Goal: Information Seeking & Learning: Learn about a topic

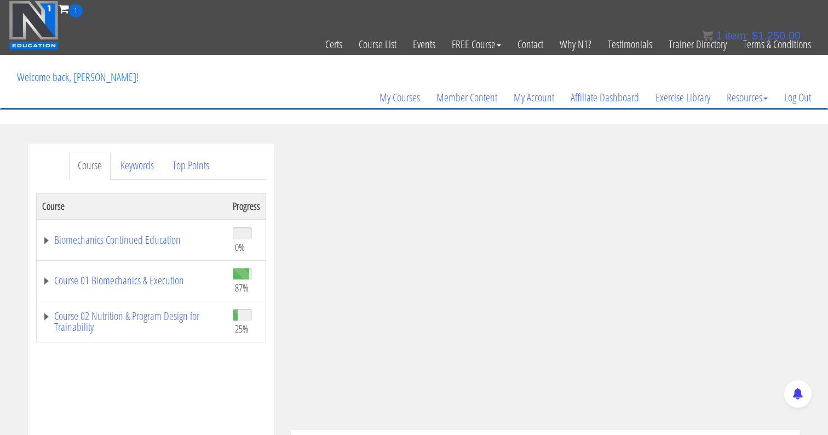
click at [67, 4] on icon at bounding box center [64, 8] width 10 height 11
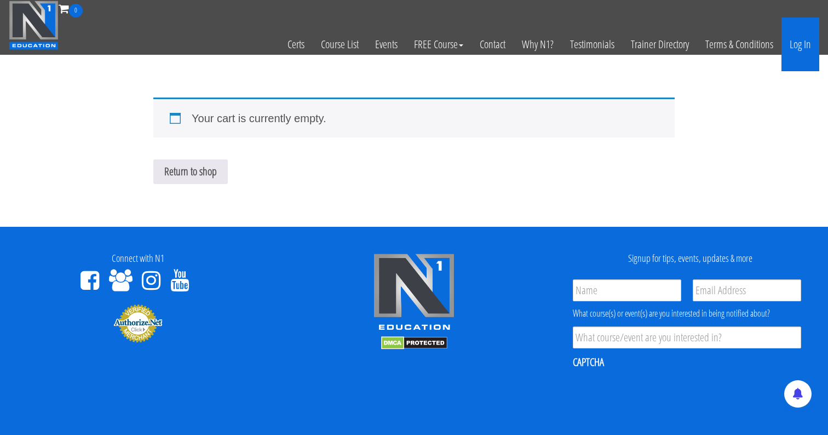
click at [800, 43] on link "Log In" at bounding box center [800, 45] width 38 height 54
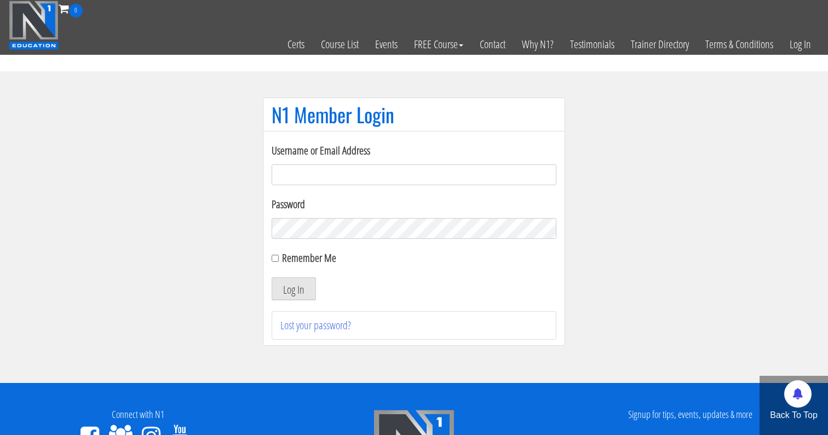
type input "[EMAIL_ADDRESS][DOMAIN_NAME]"
click at [274, 260] on input "Remember Me" at bounding box center [274, 258] width 7 height 7
checkbox input "true"
click at [279, 284] on button "Log In" at bounding box center [293, 288] width 44 height 23
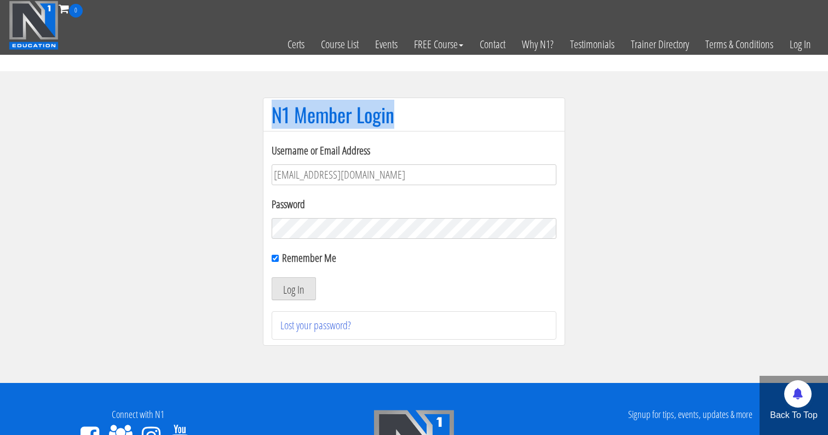
drag, startPoint x: 269, startPoint y: 108, endPoint x: 413, endPoint y: 108, distance: 144.0
click at [413, 108] on div "N1 Member Login" at bounding box center [414, 114] width 302 height 34
click at [413, 108] on h1 "N1 Member Login" at bounding box center [413, 114] width 285 height 22
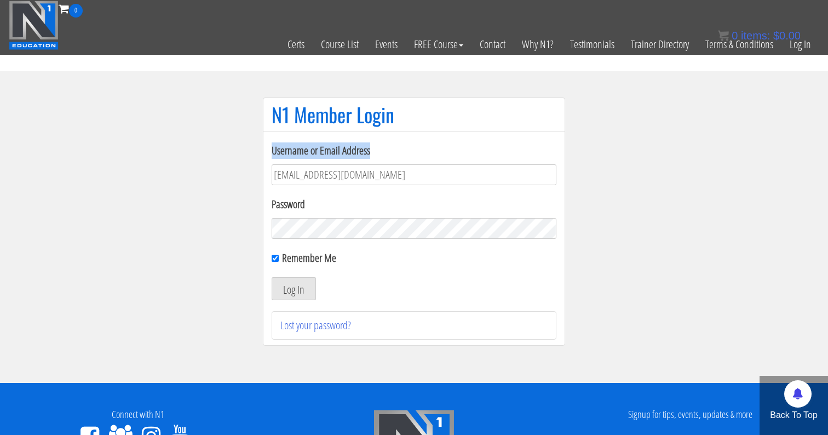
drag, startPoint x: 269, startPoint y: 154, endPoint x: 383, endPoint y: 149, distance: 114.5
click at [383, 149] on div "Username or Email Address me344529@gmail.com Password Remember Me Log In Lost y…" at bounding box center [414, 238] width 302 height 215
drag, startPoint x: 270, startPoint y: 204, endPoint x: 321, endPoint y: 204, distance: 50.9
click at [321, 204] on div "Username or Email Address me344529@gmail.com Password Remember Me Log In Lost y…" at bounding box center [414, 238] width 302 height 215
click at [321, 204] on label "Password" at bounding box center [413, 204] width 285 height 16
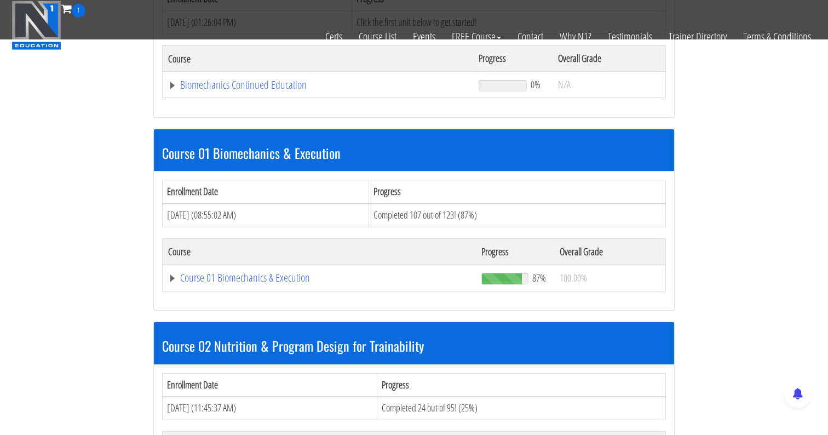
scroll to position [232, 0]
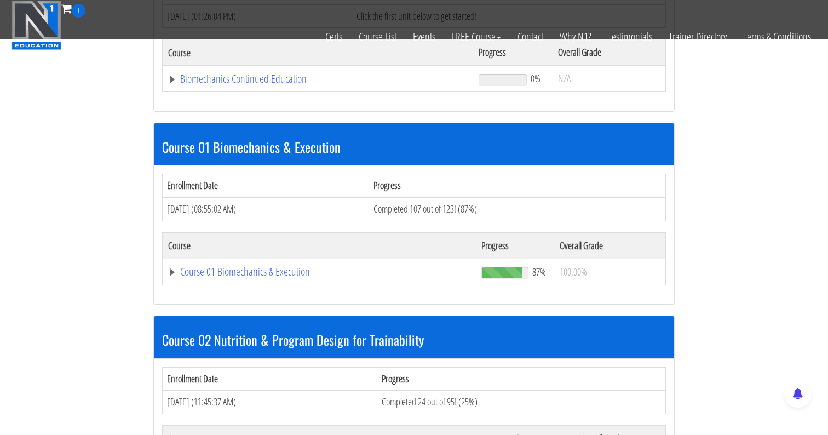
click at [257, 283] on td "Course 01 Biomechanics & Execution" at bounding box center [319, 271] width 313 height 26
click at [259, 276] on link "Course 01 Biomechanics & Execution" at bounding box center [319, 271] width 302 height 11
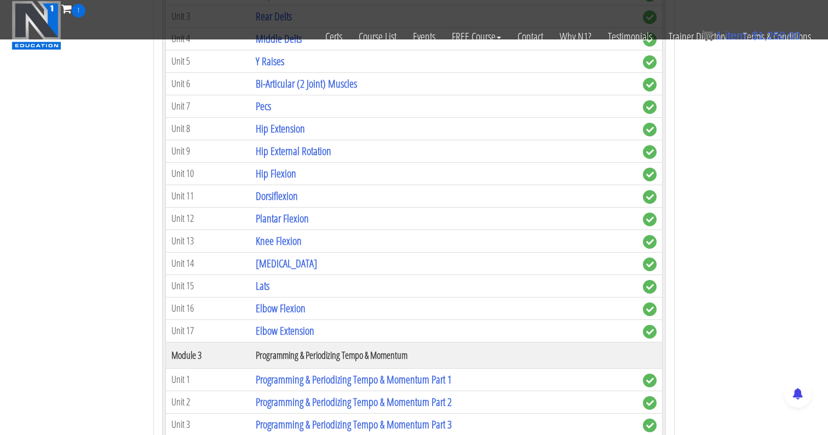
scroll to position [813, 0]
click at [273, 199] on link "Dorsiflexion" at bounding box center [277, 196] width 42 height 15
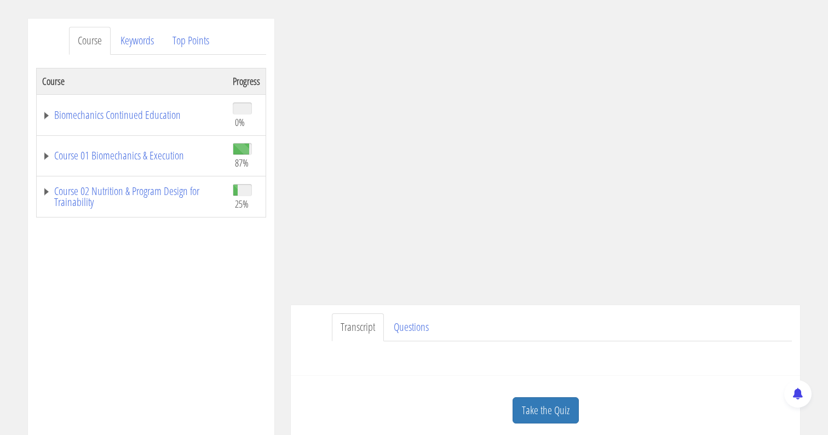
scroll to position [129, 0]
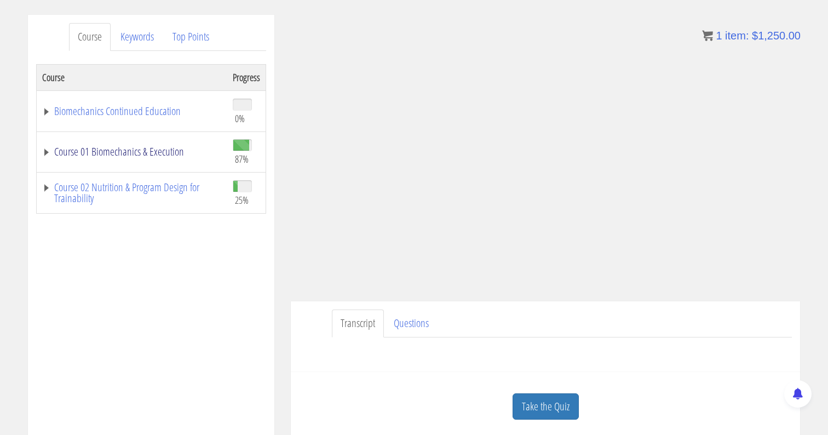
click at [50, 154] on link "Course 01 Biomechanics & Execution" at bounding box center [132, 151] width 180 height 11
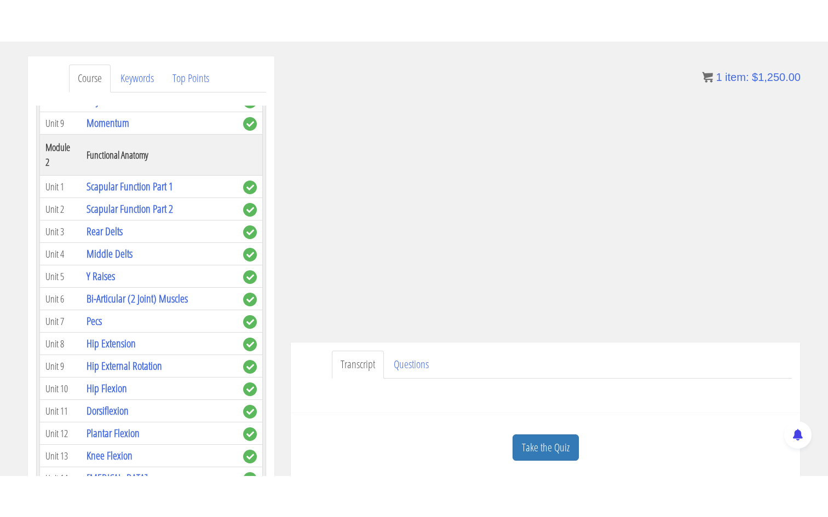
scroll to position [326, 0]
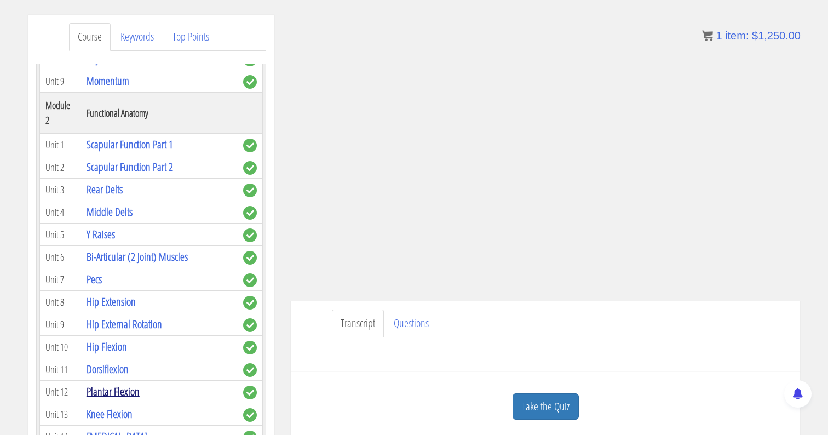
click at [110, 384] on link "Plantar Flexion" at bounding box center [112, 391] width 53 height 15
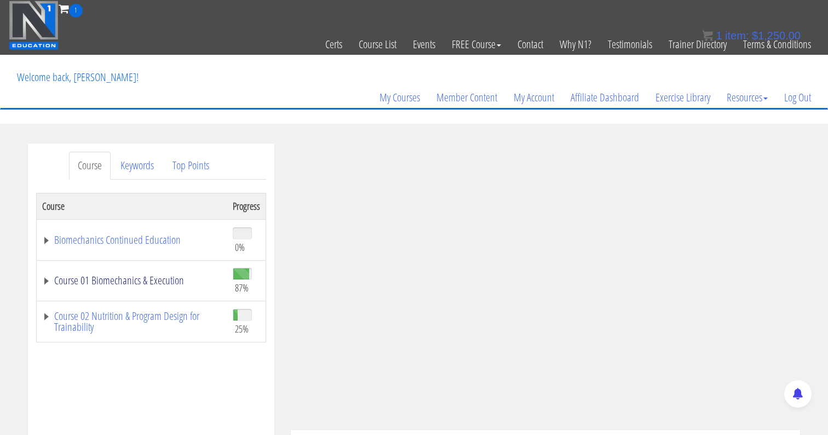
click at [49, 283] on link "Course 01 Biomechanics & Execution" at bounding box center [132, 280] width 180 height 11
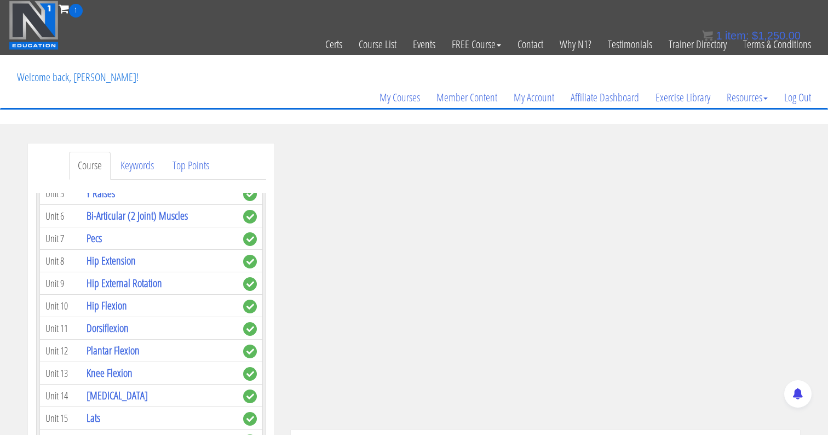
scroll to position [518, 0]
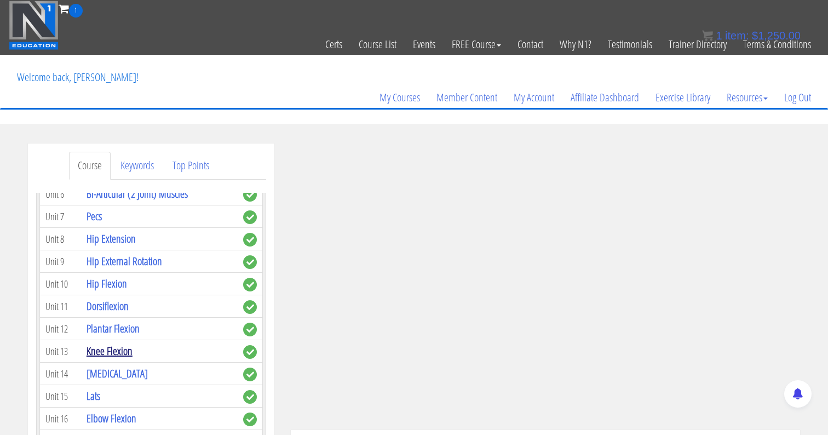
click at [109, 343] on link "Knee Flexion" at bounding box center [109, 350] width 46 height 15
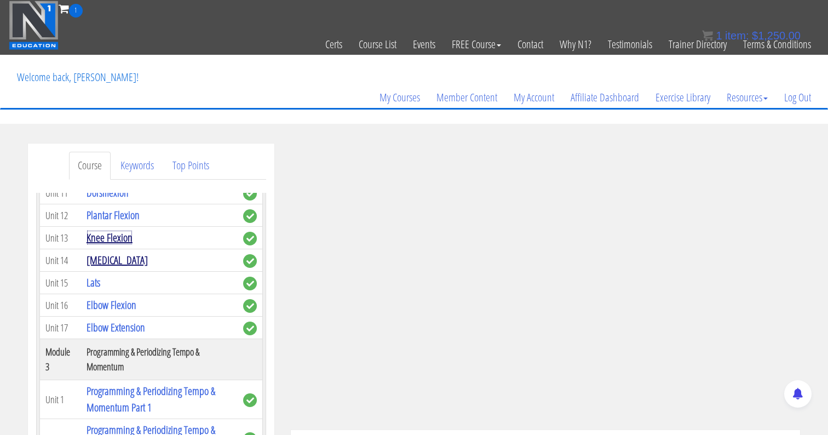
scroll to position [619, 0]
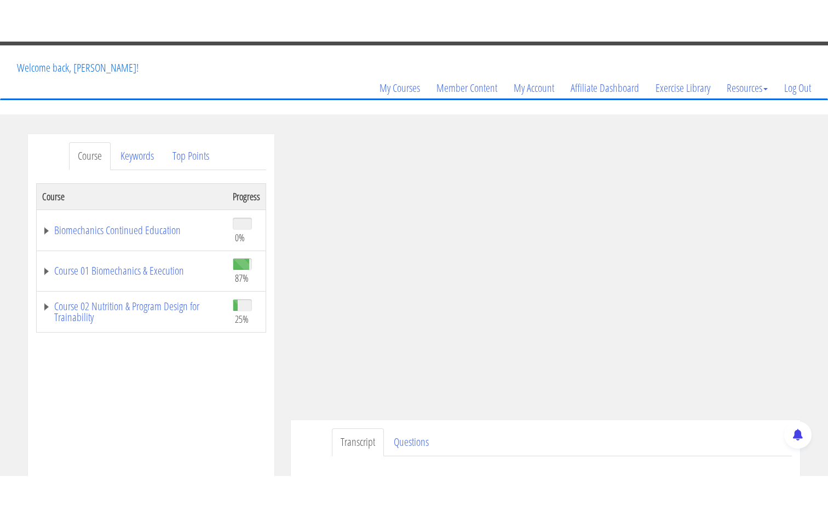
scroll to position [61, 0]
